Goal: Navigation & Orientation: Understand site structure

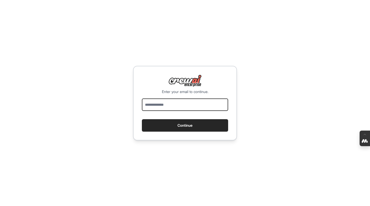
click at [160, 105] on input "email" at bounding box center [185, 105] width 86 height 12
type input "**********"
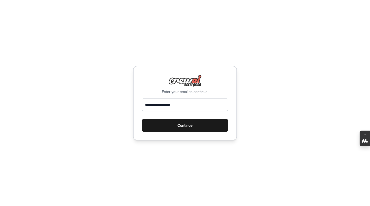
click at [187, 124] on button "Continue" at bounding box center [185, 125] width 86 height 12
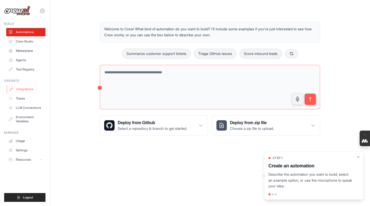
click at [26, 91] on link "Integrations" at bounding box center [26, 89] width 39 height 8
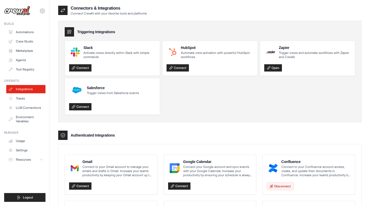
click at [19, 11] on img at bounding box center [17, 11] width 26 height 10
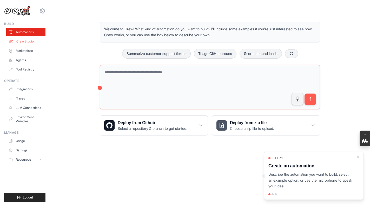
click at [30, 42] on link "Crew Studio" at bounding box center [26, 41] width 39 height 8
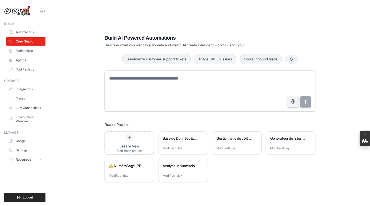
click at [42, 11] on icon at bounding box center [42, 11] width 6 height 6
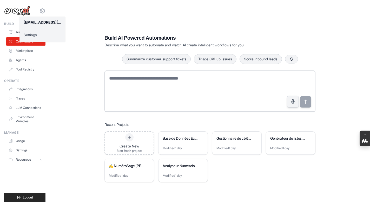
click at [35, 36] on link "Settings" at bounding box center [42, 34] width 46 height 9
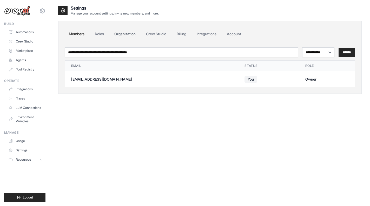
click at [114, 40] on link "Organization" at bounding box center [125, 34] width 30 height 14
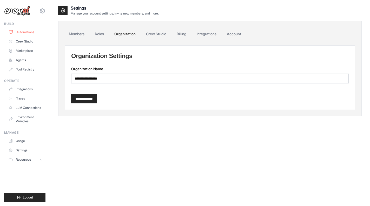
click at [28, 34] on link "Automations" at bounding box center [26, 32] width 39 height 8
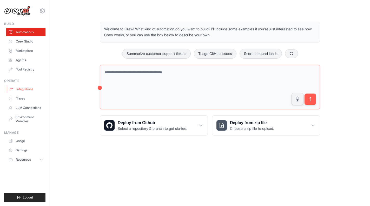
click at [32, 87] on link "Integrations" at bounding box center [26, 89] width 39 height 8
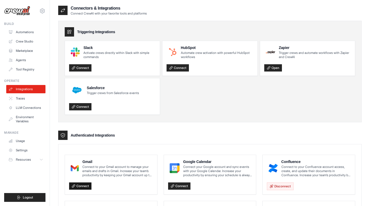
click at [90, 186] on link "Connect" at bounding box center [80, 186] width 22 height 7
click at [25, 120] on link "Environment Variables" at bounding box center [26, 119] width 39 height 12
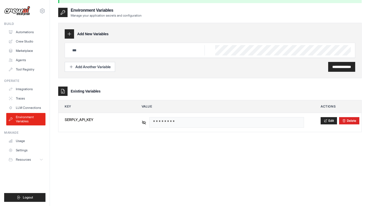
scroll to position [16, 0]
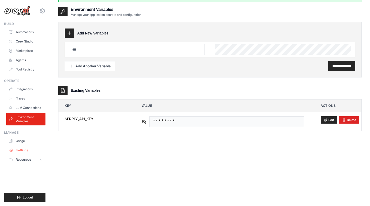
click at [22, 149] on link "Settings" at bounding box center [26, 150] width 39 height 8
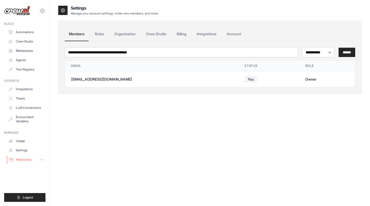
click at [26, 159] on span "Resources" at bounding box center [23, 160] width 15 height 4
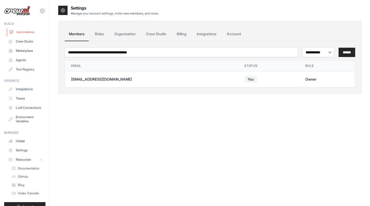
click at [32, 33] on link "Automations" at bounding box center [26, 32] width 39 height 8
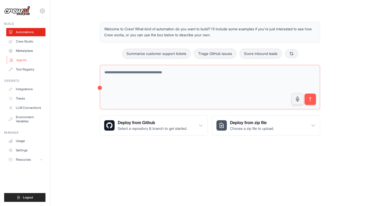
click at [30, 62] on link "Agents" at bounding box center [26, 60] width 39 height 8
